Goal: Download file/media

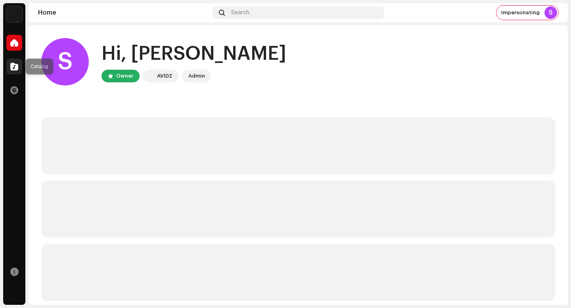
click at [19, 65] on div at bounding box center [14, 67] width 16 height 16
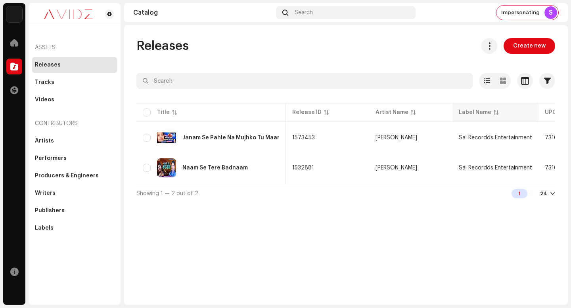
click at [492, 52] on button at bounding box center [489, 46] width 16 height 16
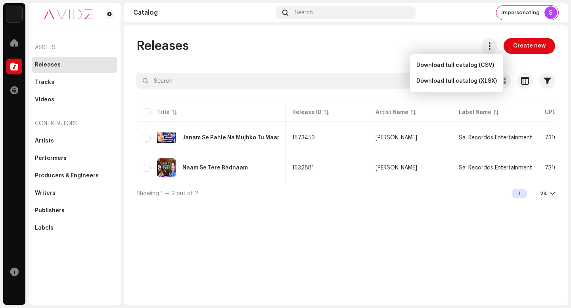
click at [481, 84] on div "Download full catalog (XLSX)" at bounding box center [456, 81] width 87 height 16
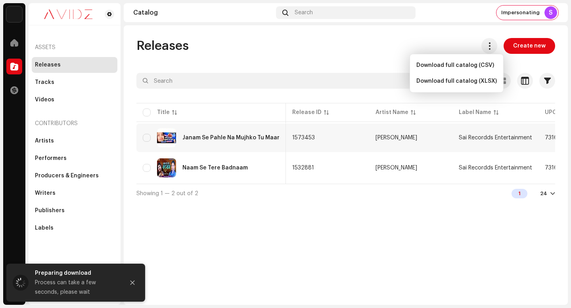
scroll to position [0, 42]
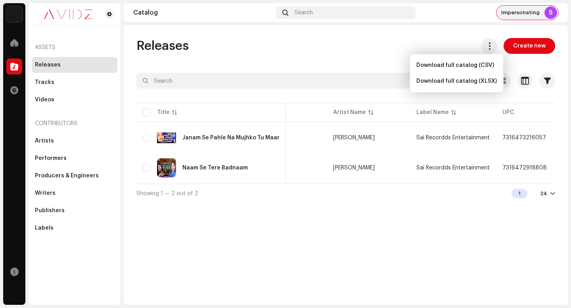
click at [553, 16] on div "S" at bounding box center [550, 12] width 13 height 13
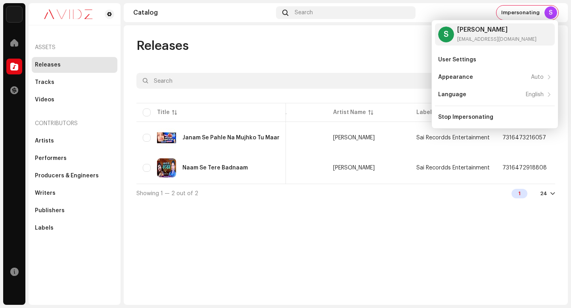
click at [321, 47] on div "Releases Create new" at bounding box center [345, 46] width 419 height 16
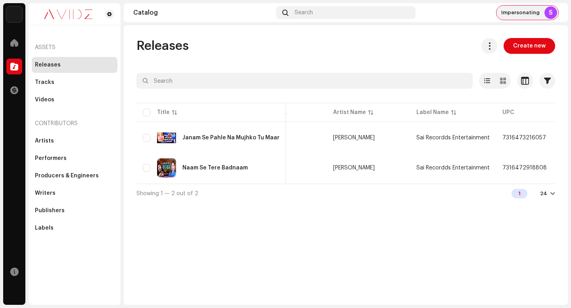
click at [550, 11] on div "S" at bounding box center [550, 12] width 13 height 13
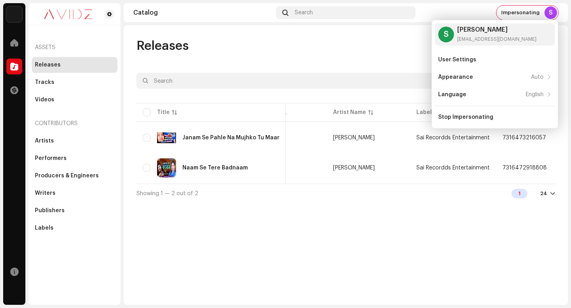
click at [382, 50] on div "Releases Create new" at bounding box center [345, 46] width 419 height 16
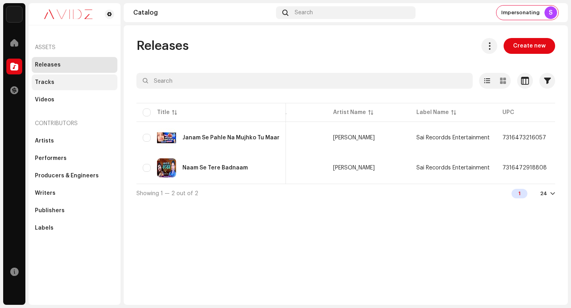
click at [89, 85] on div "Tracks" at bounding box center [74, 82] width 79 height 6
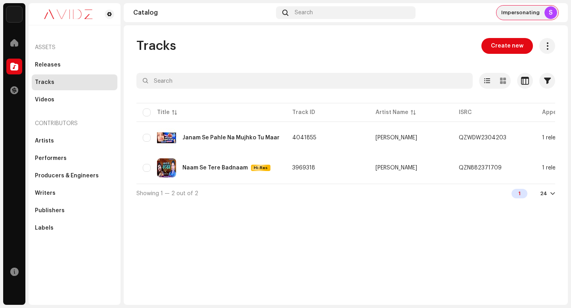
click at [523, 10] on span "Impersonating" at bounding box center [520, 13] width 38 height 6
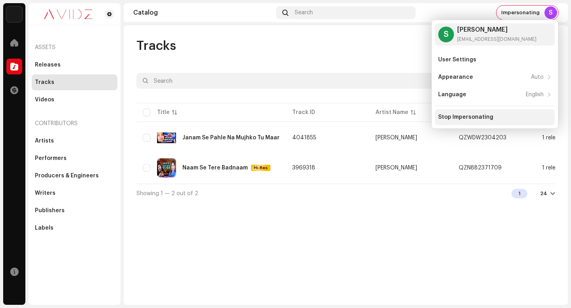
click at [463, 117] on div "Stop Impersonating" at bounding box center [465, 117] width 55 height 6
